Goal: Transaction & Acquisition: Purchase product/service

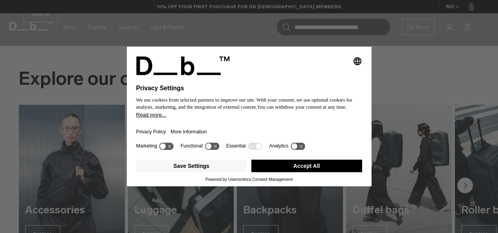
click at [292, 147] on icon at bounding box center [295, 146] width 6 height 6
click at [292, 147] on icon at bounding box center [298, 145] width 14 height 7
click at [208, 165] on button "Save Settings" at bounding box center [191, 165] width 111 height 13
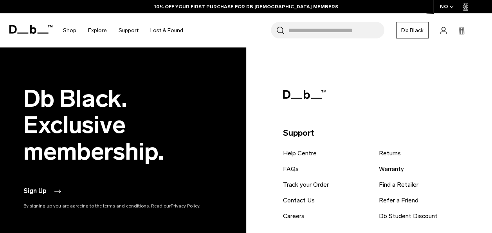
scroll to position [1337, 0]
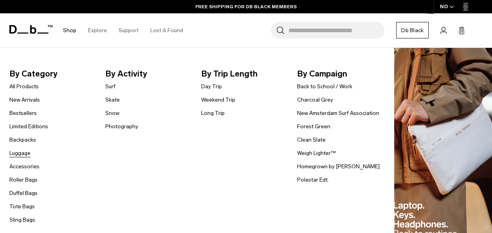
click at [28, 153] on link "Luggage" at bounding box center [19, 153] width 21 height 8
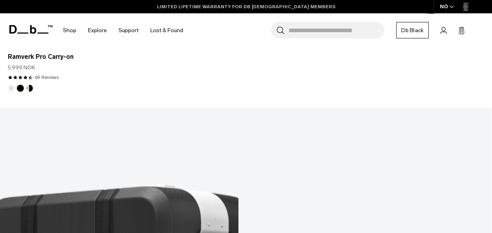
scroll to position [1293, 0]
